Goal: Transaction & Acquisition: Purchase product/service

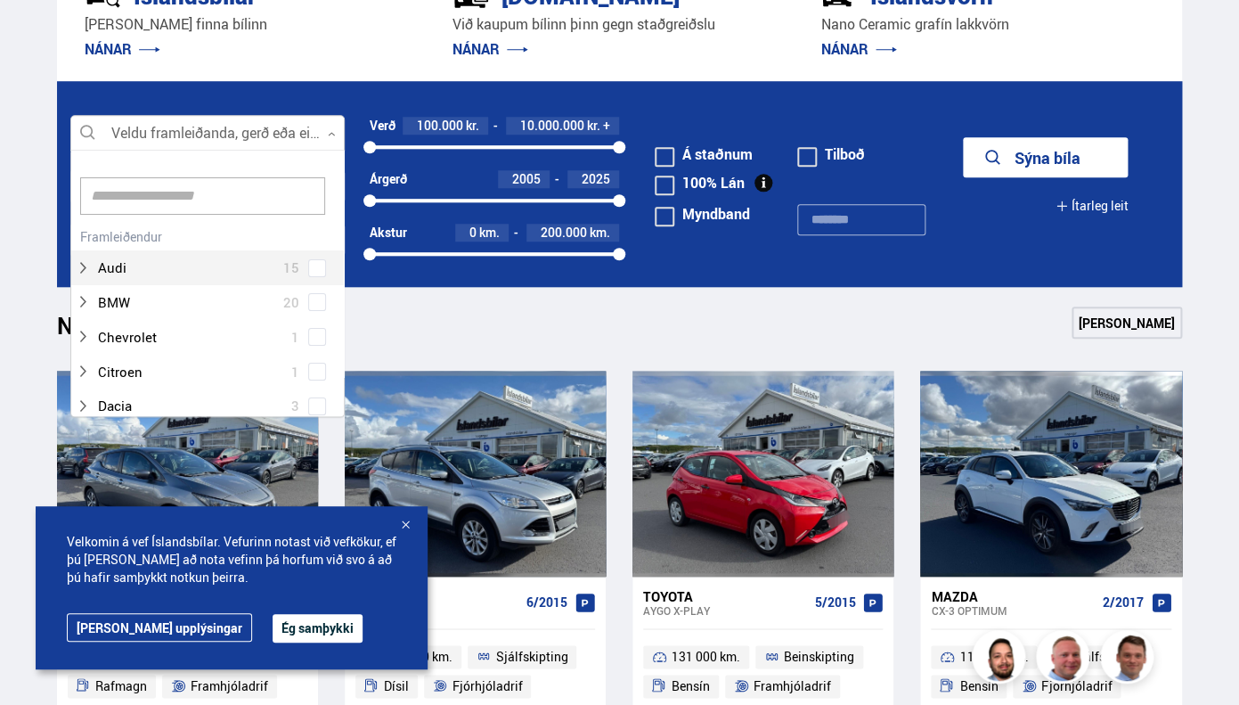
click at [316, 136] on div at bounding box center [207, 134] width 274 height 36
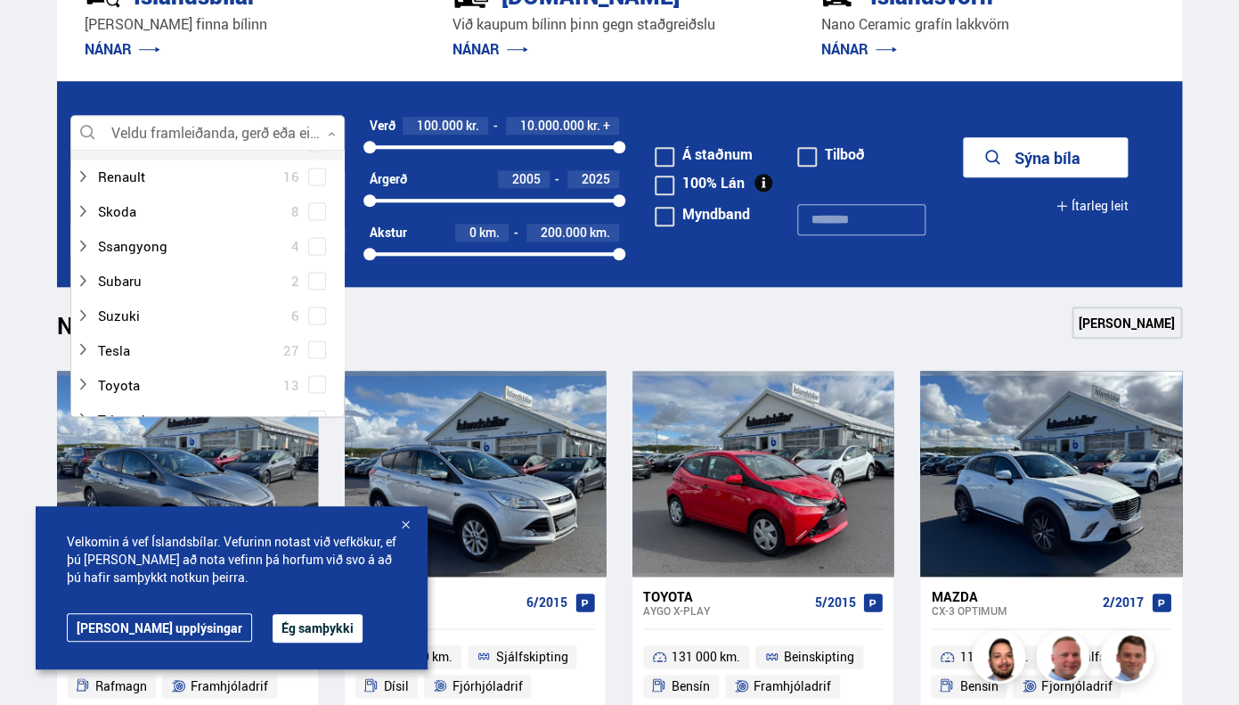
scroll to position [1212, 0]
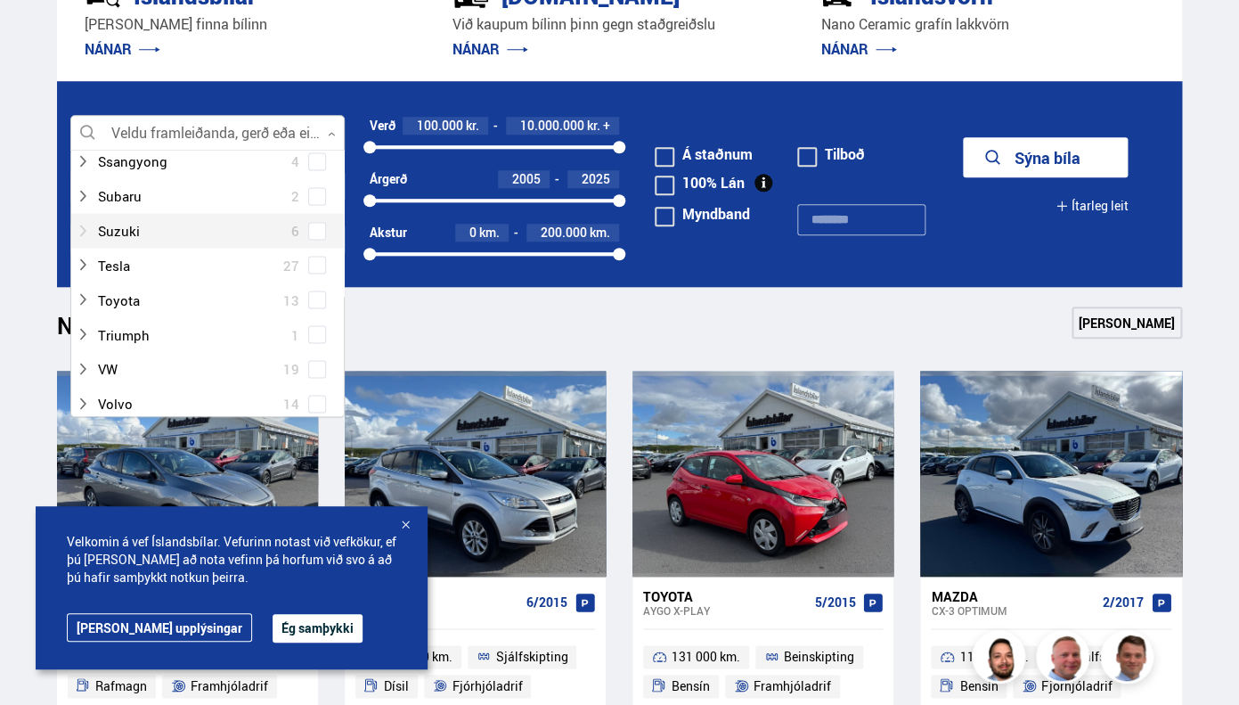
click at [194, 229] on div at bounding box center [190, 230] width 228 height 26
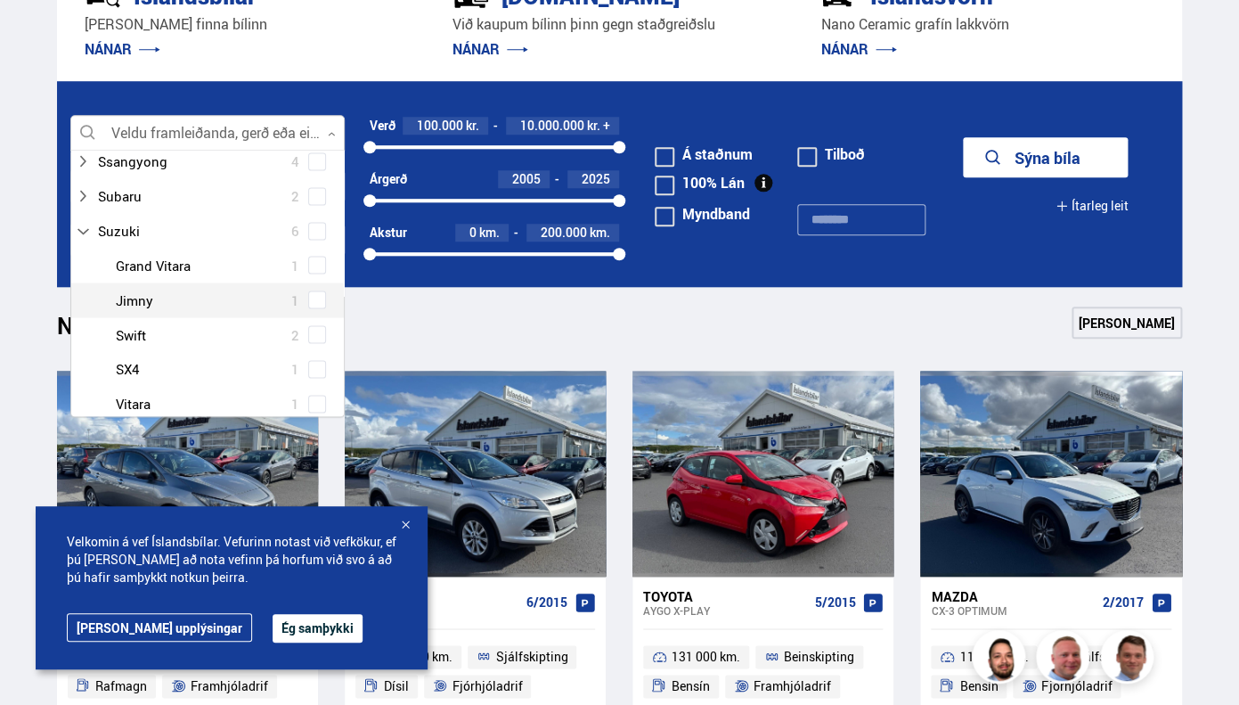
click at [166, 299] on div at bounding box center [225, 300] width 228 height 26
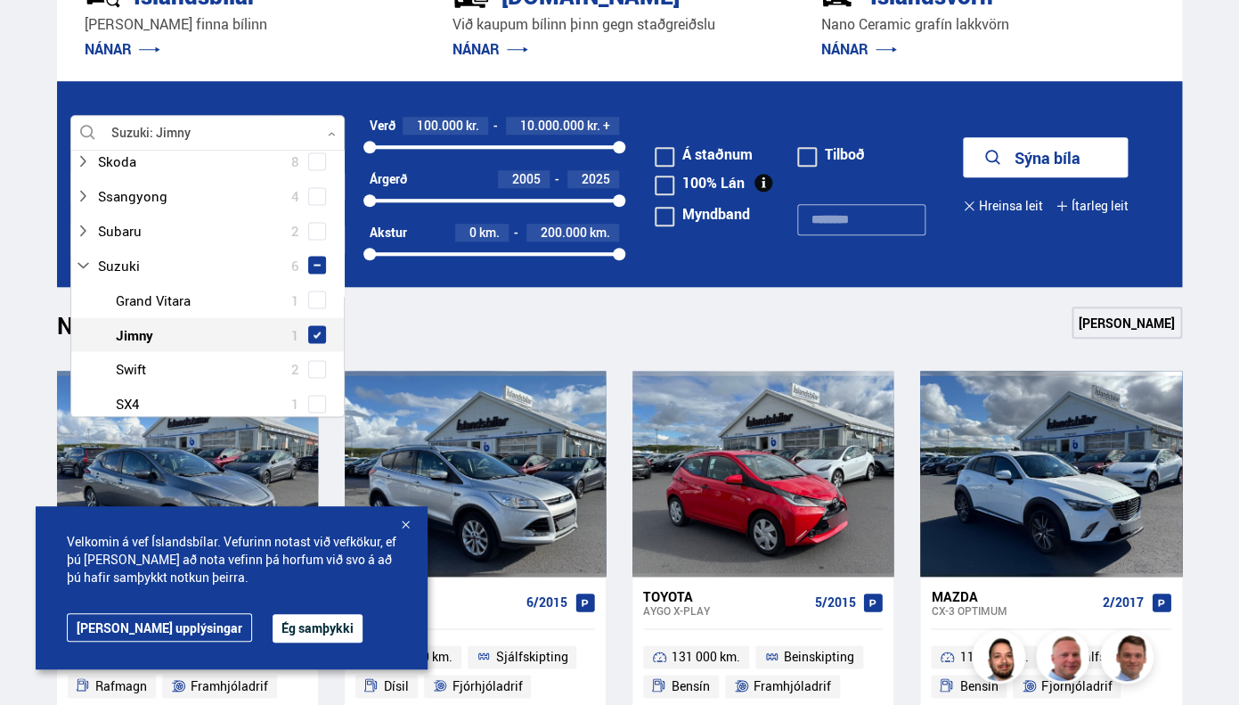
click at [321, 330] on span at bounding box center [317, 333] width 7 height 7
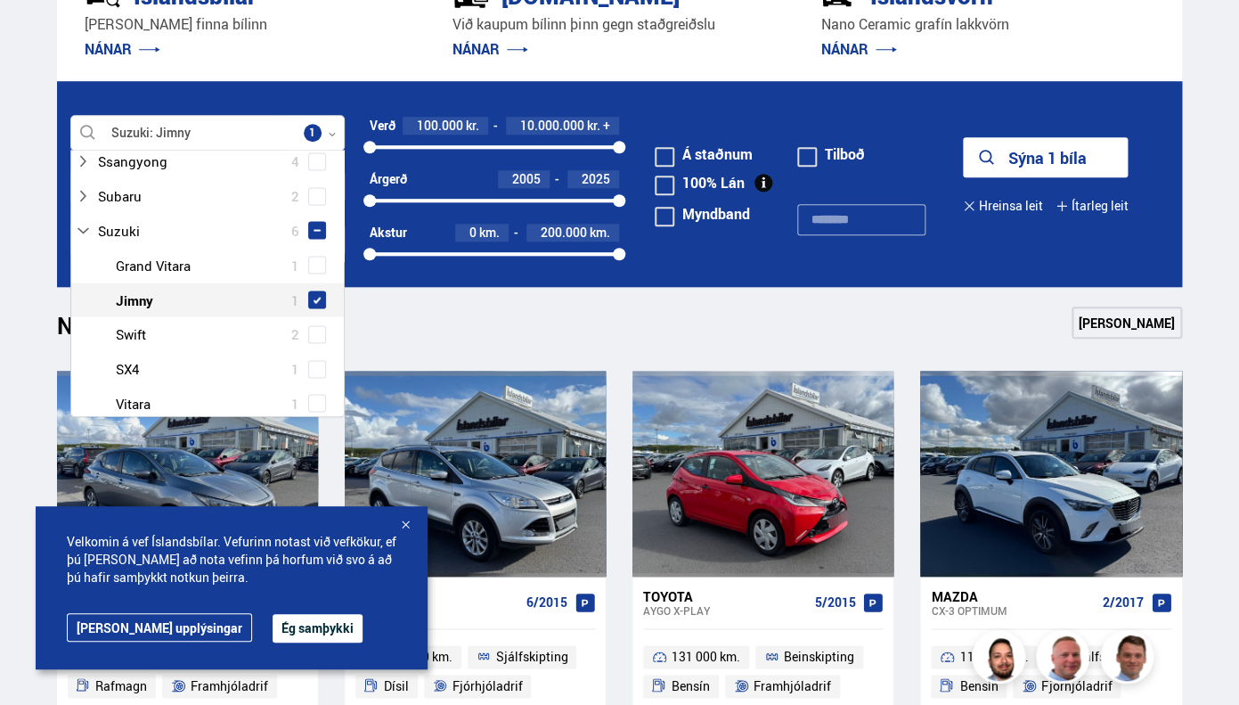
click at [440, 342] on div "Nýtt á skrá Sjá meira" at bounding box center [619, 327] width 1125 height 43
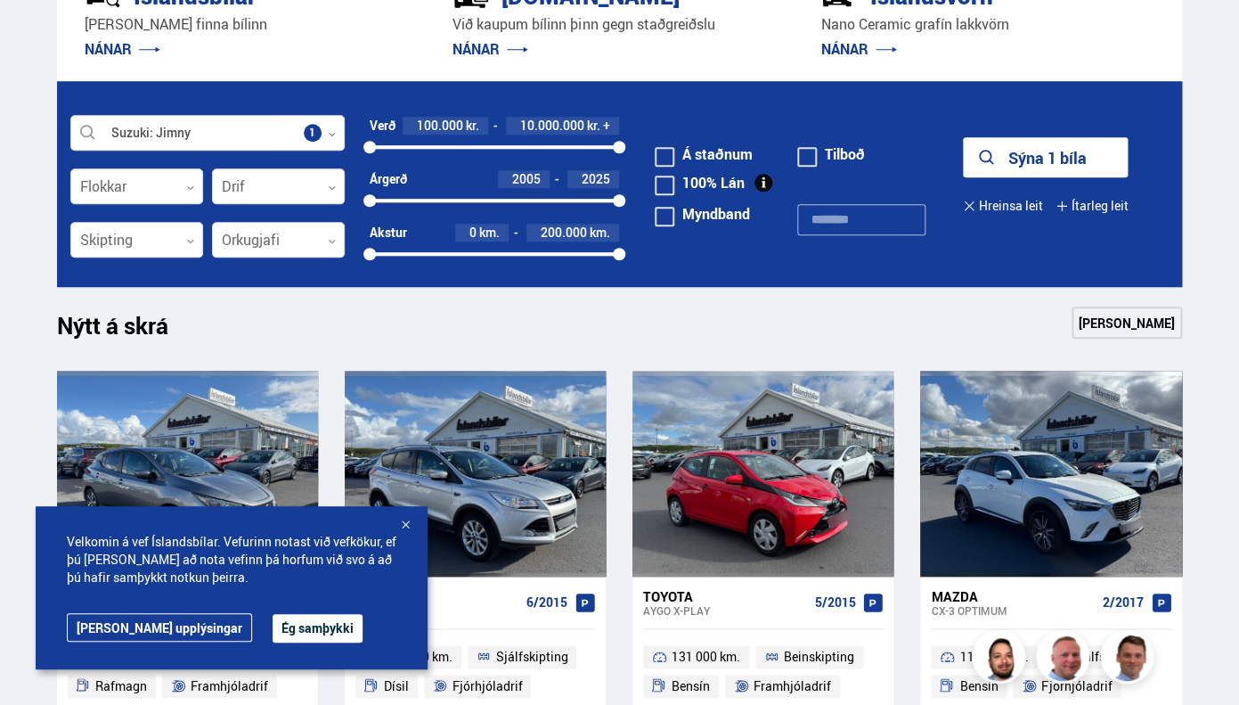
click at [1018, 145] on button "Sýna 1 bíla" at bounding box center [1045, 157] width 165 height 40
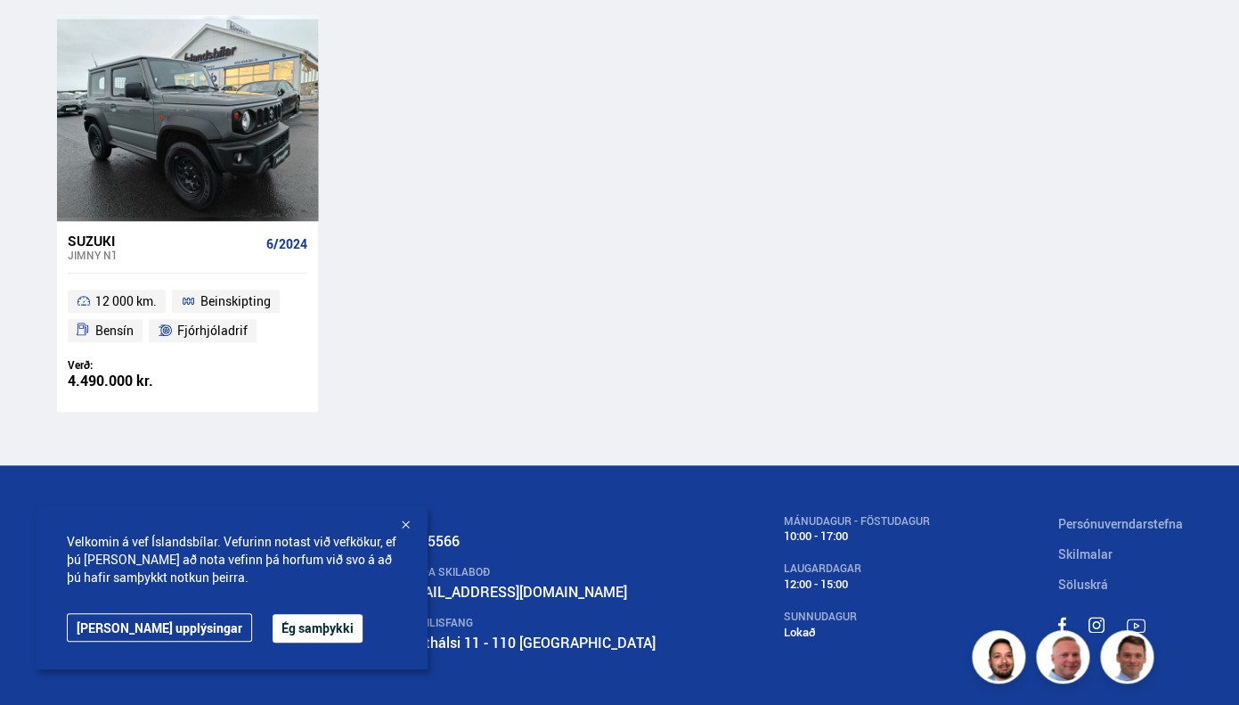
scroll to position [406, 0]
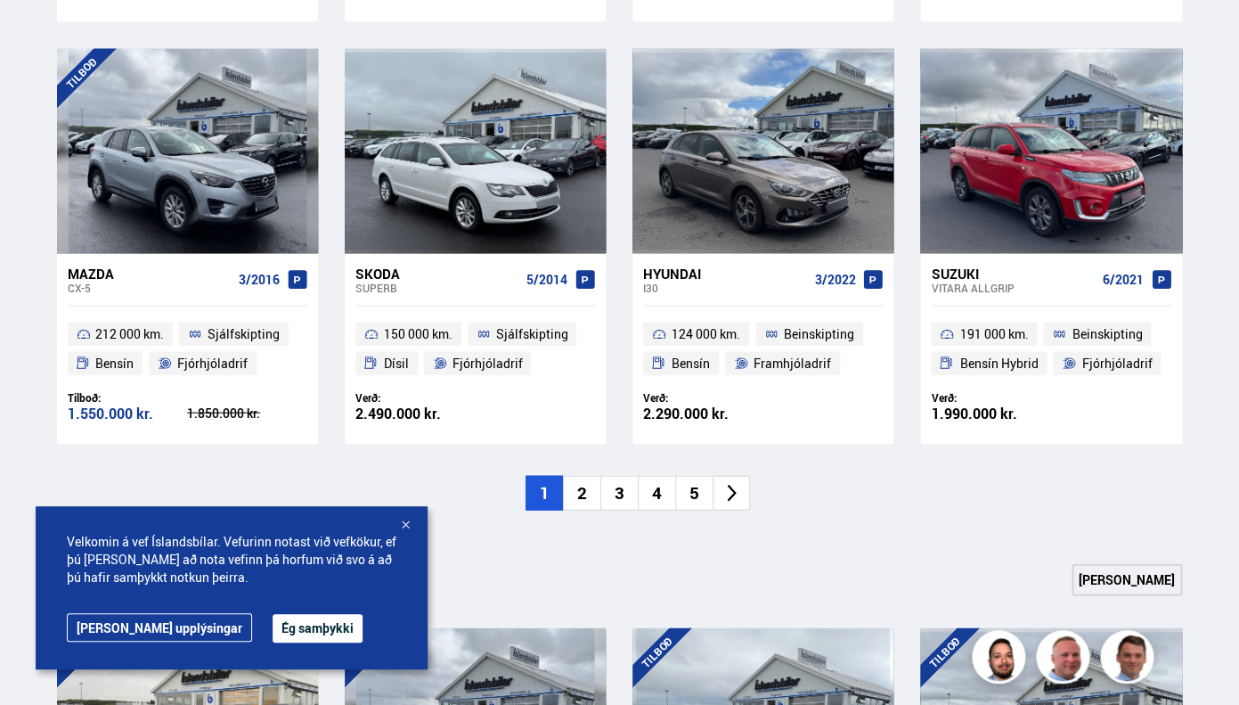
scroll to position [1275, 0]
